Goal: Register for event/course

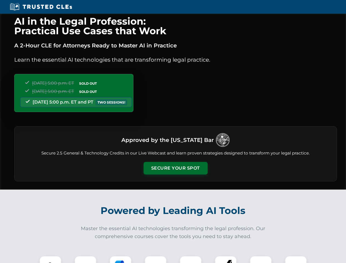
click at [176, 168] on button "Secure Your Spot" at bounding box center [176, 168] width 64 height 13
click at [50, 260] on img at bounding box center [51, 267] width 16 height 16
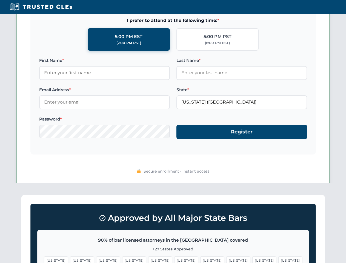
click at [201, 260] on span "[US_STATE]" at bounding box center [213, 261] width 24 height 8
click at [253, 260] on span "[US_STATE]" at bounding box center [265, 261] width 24 height 8
